Goal: Transaction & Acquisition: Purchase product/service

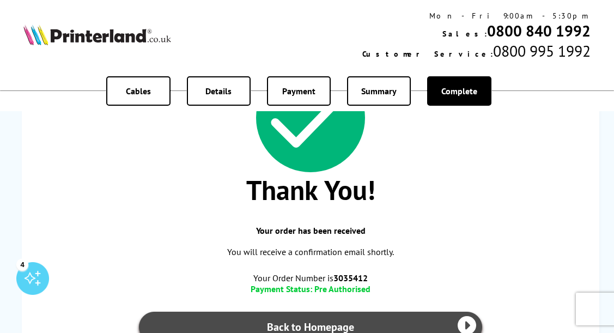
click at [283, 322] on link "Back to Homepage" at bounding box center [310, 326] width 343 height 30
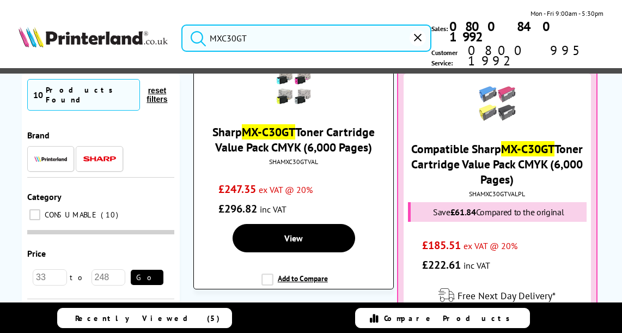
scroll to position [65, 0]
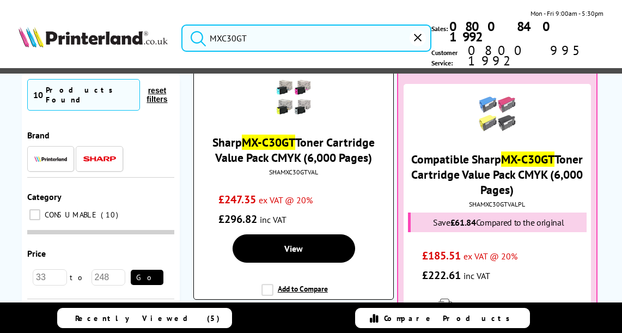
type input "MXC30GT"
click at [297, 83] on img at bounding box center [293, 97] width 38 height 38
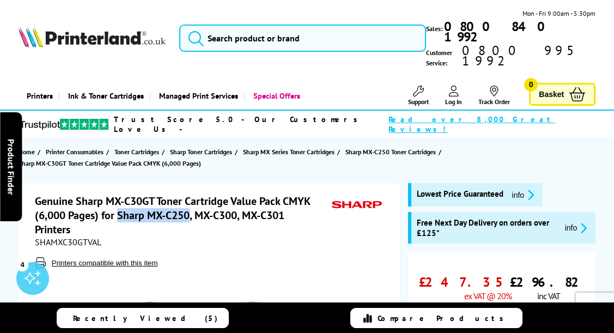
drag, startPoint x: 189, startPoint y: 195, endPoint x: 119, endPoint y: 193, distance: 69.7
click at [119, 194] on h1 "Genuine Sharp MX-C30GT Toner Cartridge Value Pack CMYK (6,000 Pages) for Sharp …" at bounding box center [183, 215] width 297 height 42
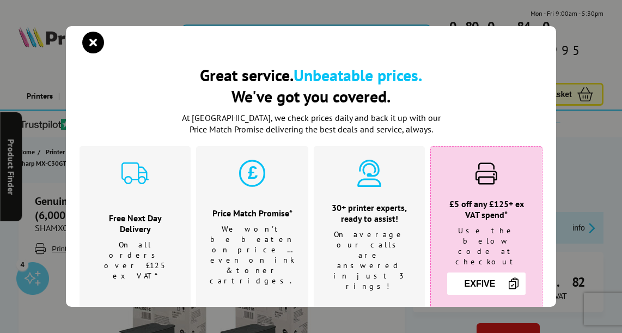
copy h1 "Sharp MX-C250"
click at [99, 42] on icon "close modal" at bounding box center [93, 43] width 22 height 22
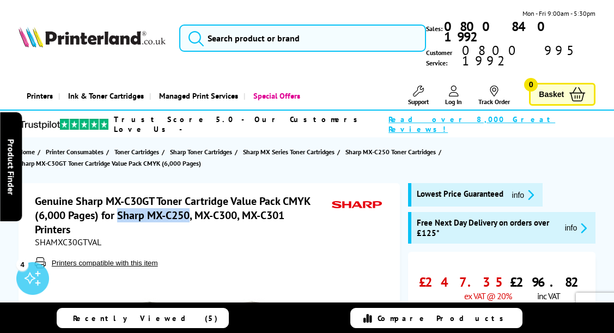
copy h1 "Sharp MX-C250"
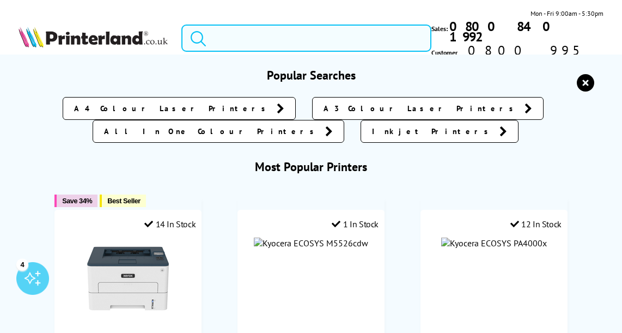
click at [219, 32] on input "search" at bounding box center [306, 37] width 250 height 27
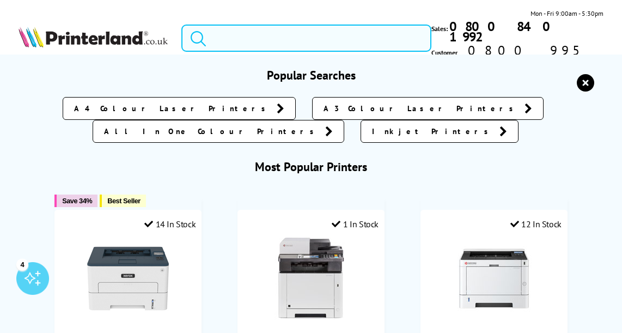
paste input "Sharp MX-C250"
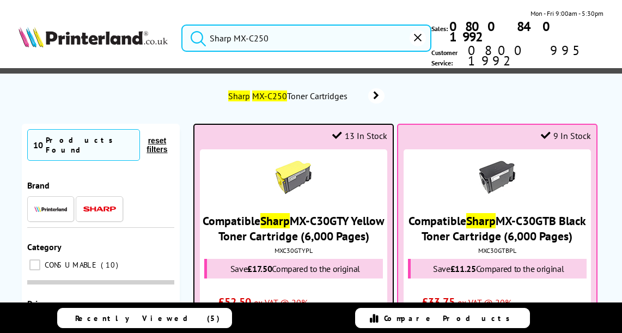
scroll to position [34, 0]
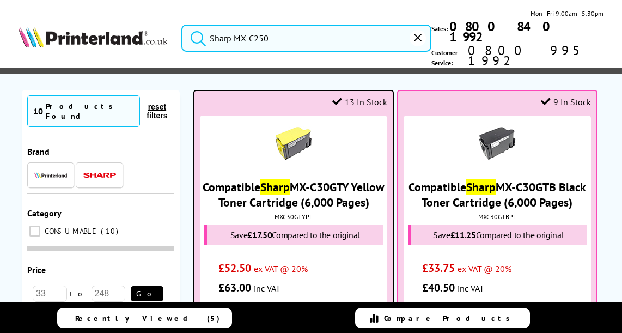
type input "Sharp MX-C250"
click at [323, 179] on link "Compatible Sharp MX-C30GTY Yellow Toner Cartridge (6,000 Pages)" at bounding box center [294, 194] width 182 height 30
